Goal: Find specific page/section: Find specific page/section

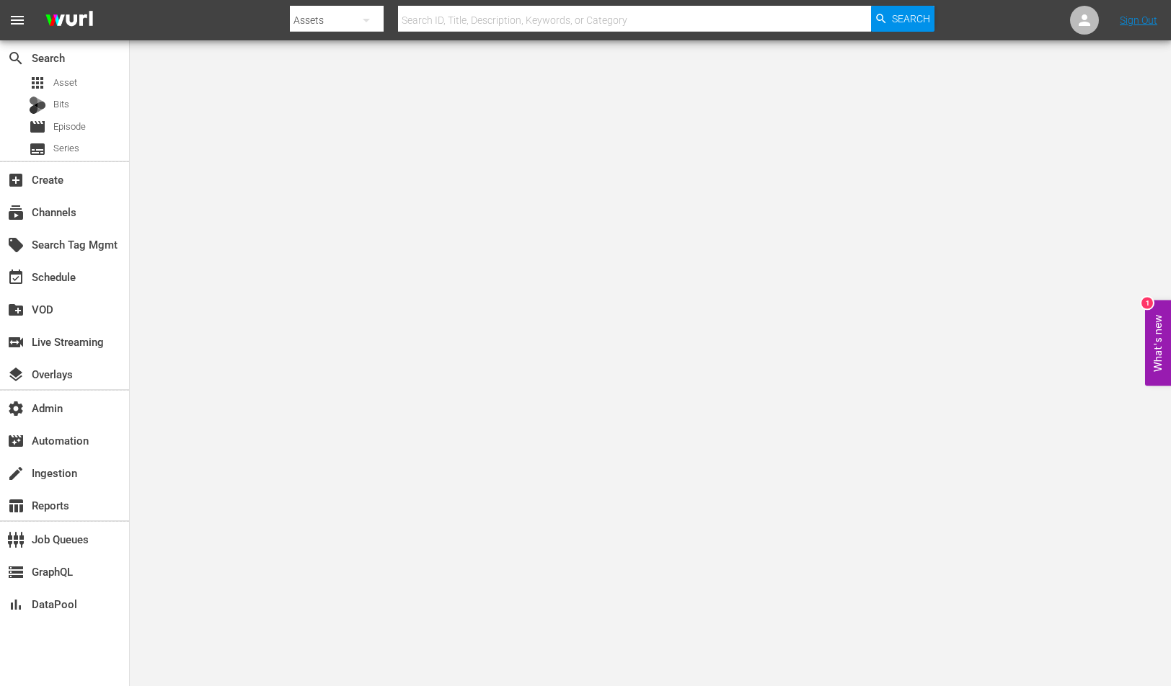
click at [22, 226] on div "subscriptions Channels" at bounding box center [64, 211] width 129 height 32
click at [27, 222] on div "subscriptions Channels" at bounding box center [64, 211] width 129 height 29
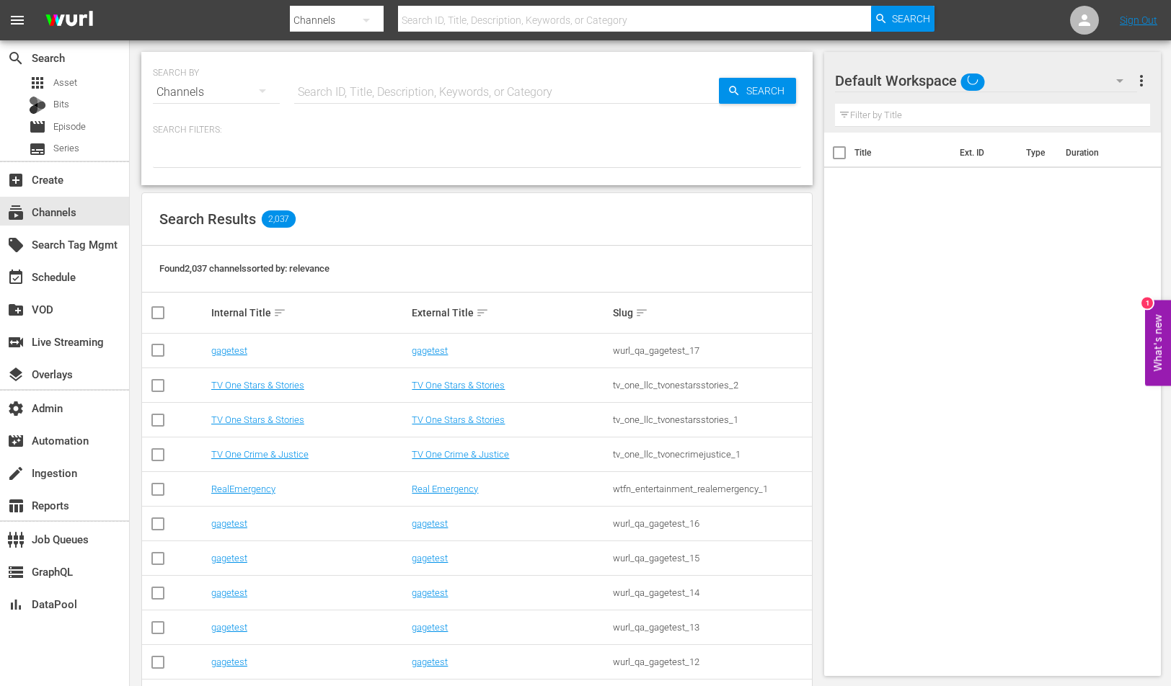
click at [381, 87] on input "text" at bounding box center [506, 92] width 425 height 35
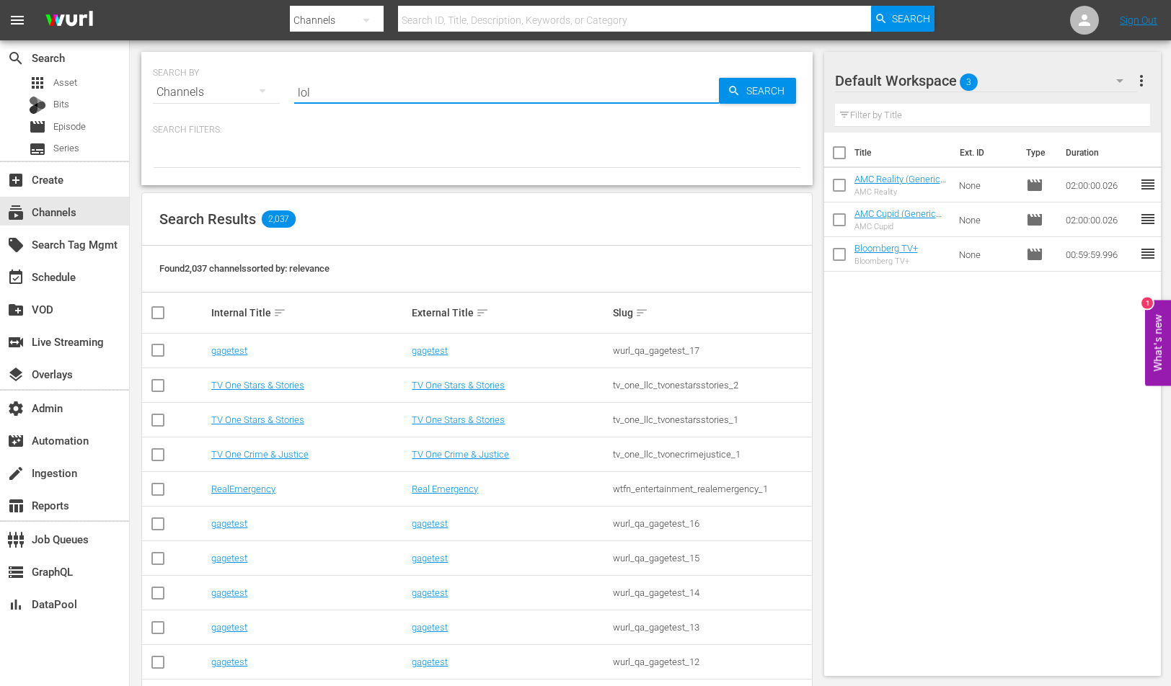
type input "lol"
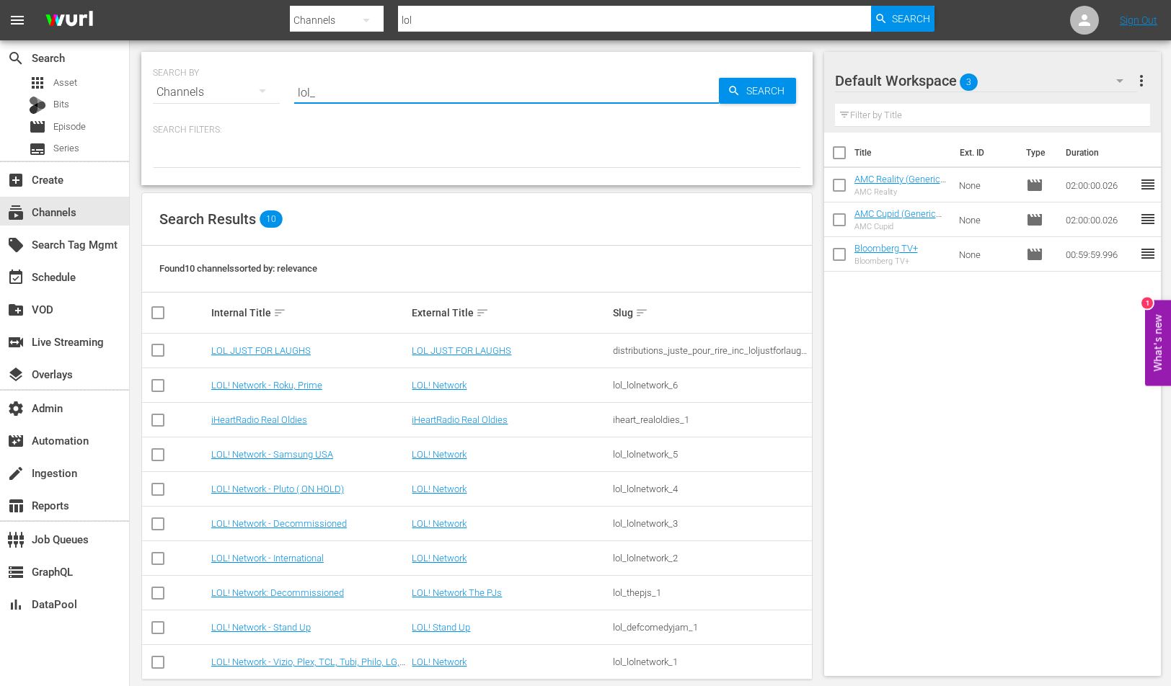
type input "lol_"
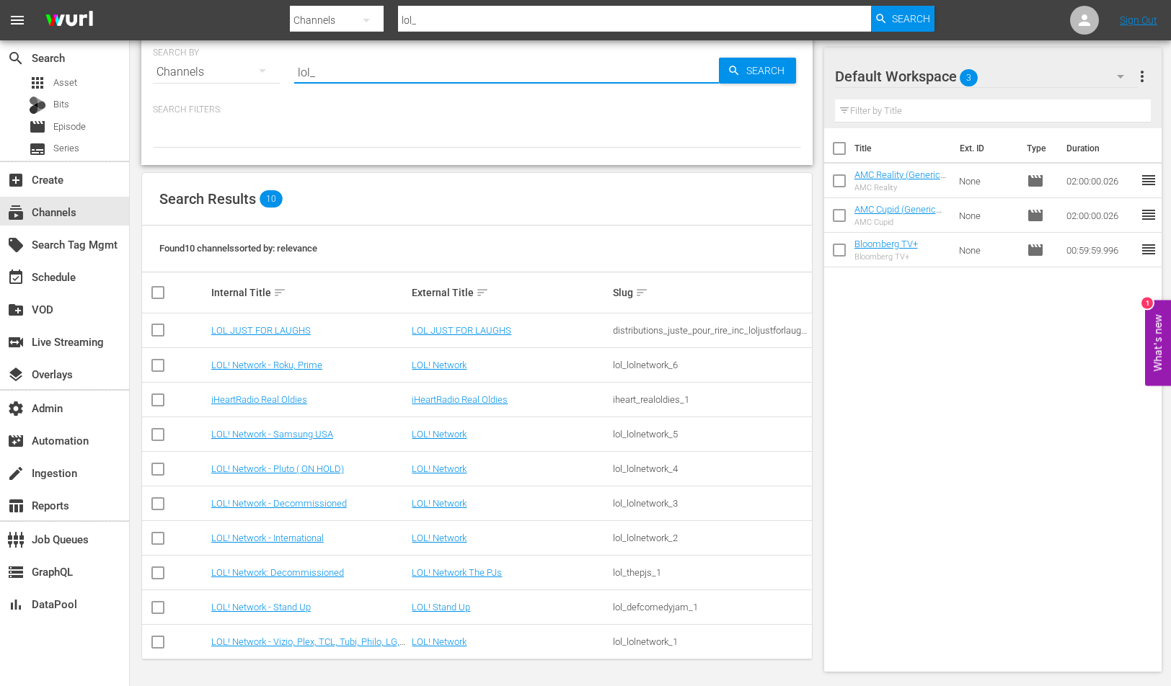
click at [643, 645] on div "lol_lolnetwork_1" at bounding box center [711, 642] width 197 height 11
copy div "lol_lolnetwork_1"
